Goal: Contribute content: Add original content to the website for others to see

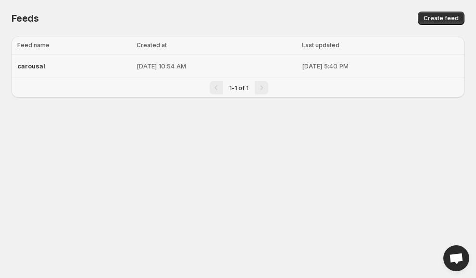
click at [211, 62] on p "[DATE] 10:54 AM" at bounding box center [217, 66] width 160 height 10
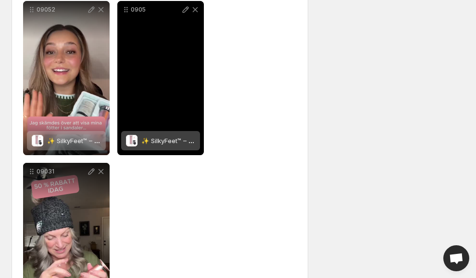
scroll to position [372, 0]
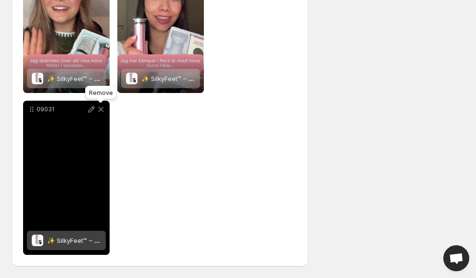
click at [100, 108] on icon at bounding box center [101, 109] width 5 height 5
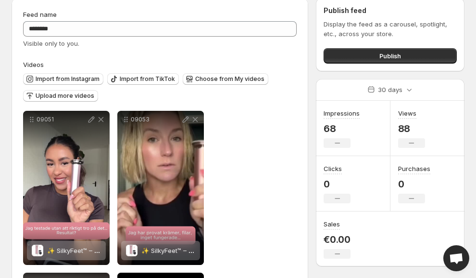
scroll to position [39, 0]
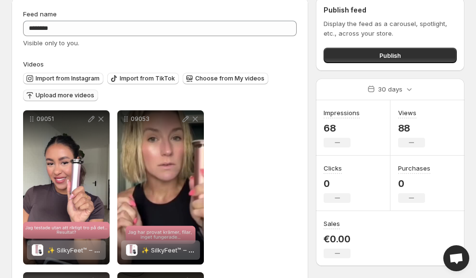
click at [67, 93] on span "Upload more videos" at bounding box center [65, 95] width 59 height 8
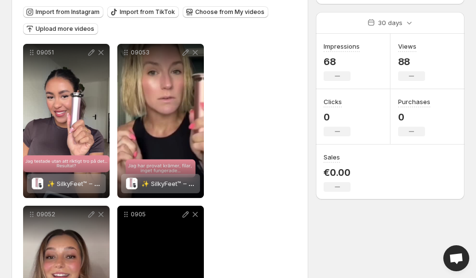
scroll to position [45, 0]
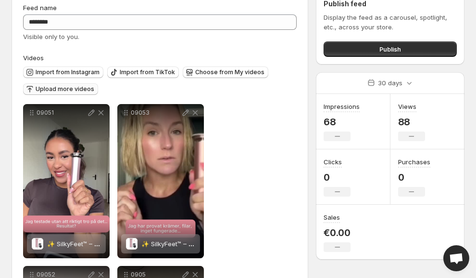
click at [67, 89] on span "Upload more videos" at bounding box center [65, 89] width 59 height 8
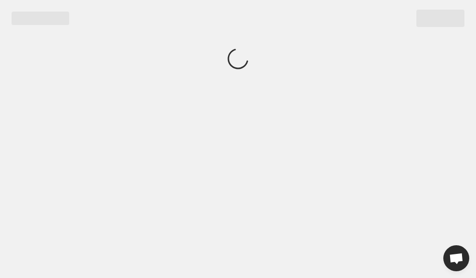
scroll to position [0, 0]
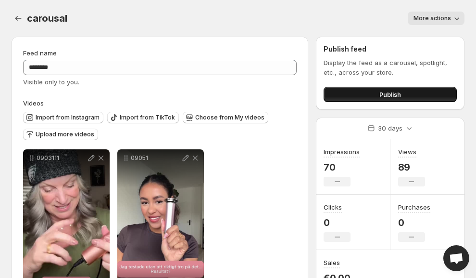
click at [366, 90] on button "Publish" at bounding box center [390, 94] width 133 height 15
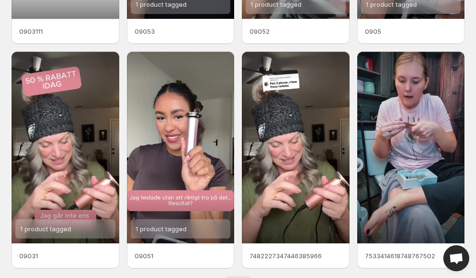
scroll to position [243, 0]
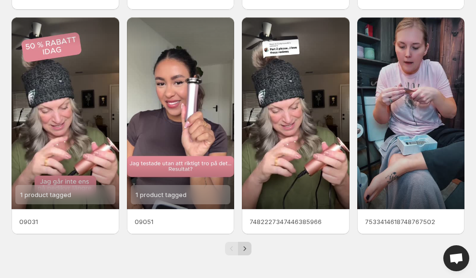
click at [247, 249] on icon "Next" at bounding box center [245, 248] width 10 height 10
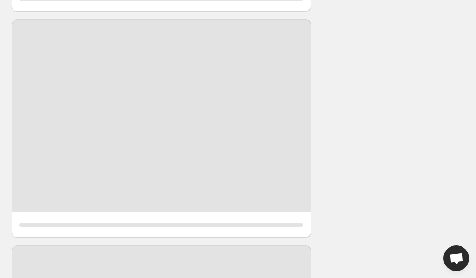
scroll to position [19, 0]
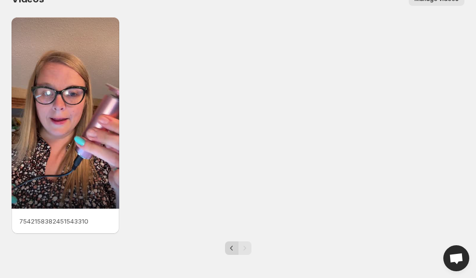
click at [229, 248] on icon "Previous" at bounding box center [232, 248] width 10 height 10
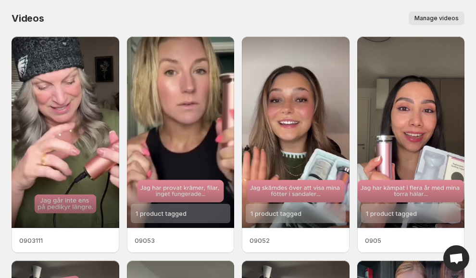
click at [453, 22] on span "Manage videos" at bounding box center [437, 18] width 44 height 8
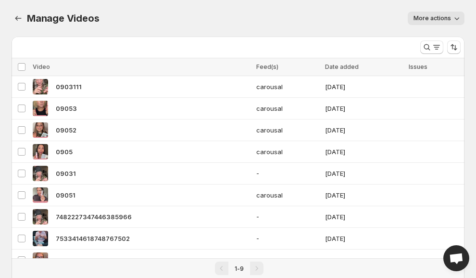
click at [438, 19] on span "More actions" at bounding box center [433, 18] width 38 height 8
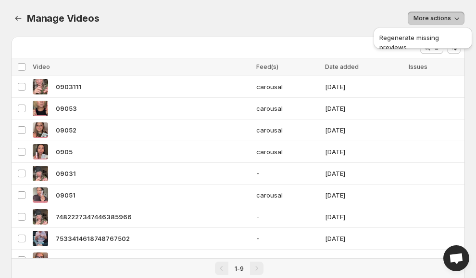
click at [203, 12] on div "More actions" at bounding box center [288, 18] width 354 height 13
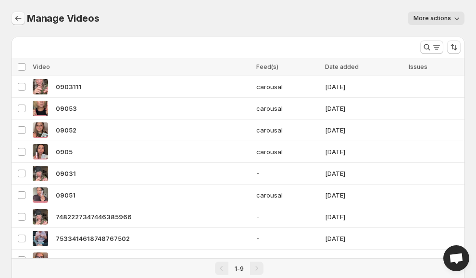
click at [13, 22] on icon "Manage Videos" at bounding box center [18, 18] width 10 height 10
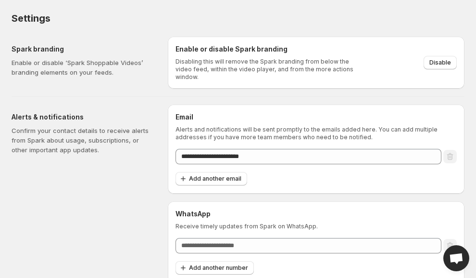
scroll to position [5, 0]
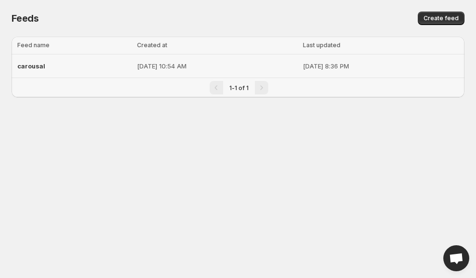
click at [137, 67] on p "[DATE] 10:54 AM" at bounding box center [217, 66] width 160 height 10
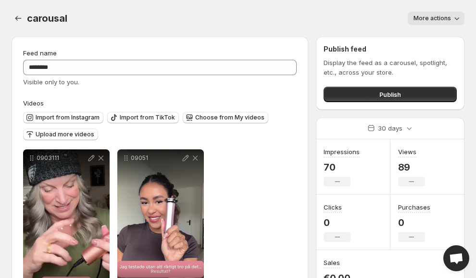
click at [434, 17] on span "More actions" at bounding box center [433, 18] width 38 height 8
click at [291, 25] on div "carousal. This page is ready carousal More actions More actions More actions" at bounding box center [238, 18] width 453 height 37
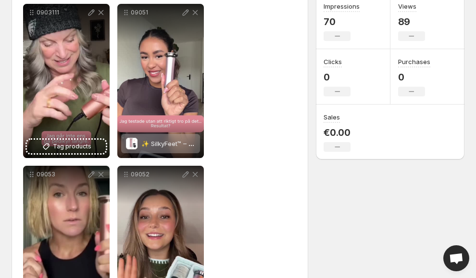
scroll to position [101, 0]
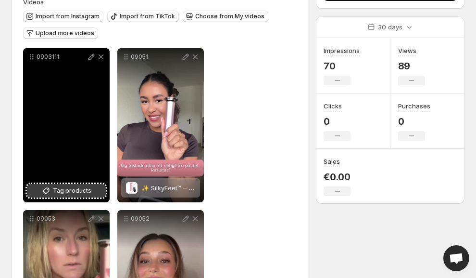
click at [61, 192] on span "Tag products" at bounding box center [72, 191] width 38 height 10
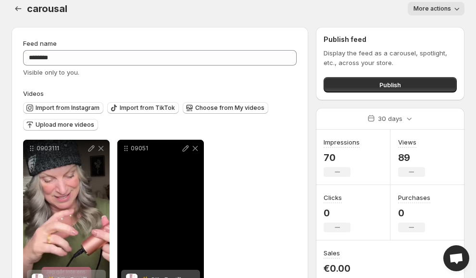
scroll to position [0, 0]
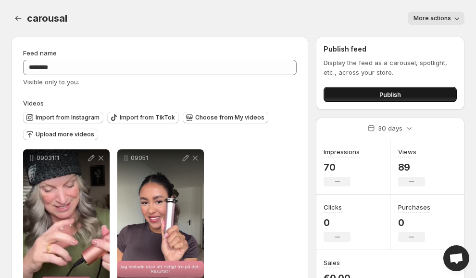
click at [378, 92] on button "Publish" at bounding box center [390, 94] width 133 height 15
click at [371, 89] on button "Publish" at bounding box center [390, 94] width 133 height 15
